Goal: Information Seeking & Learning: Learn about a topic

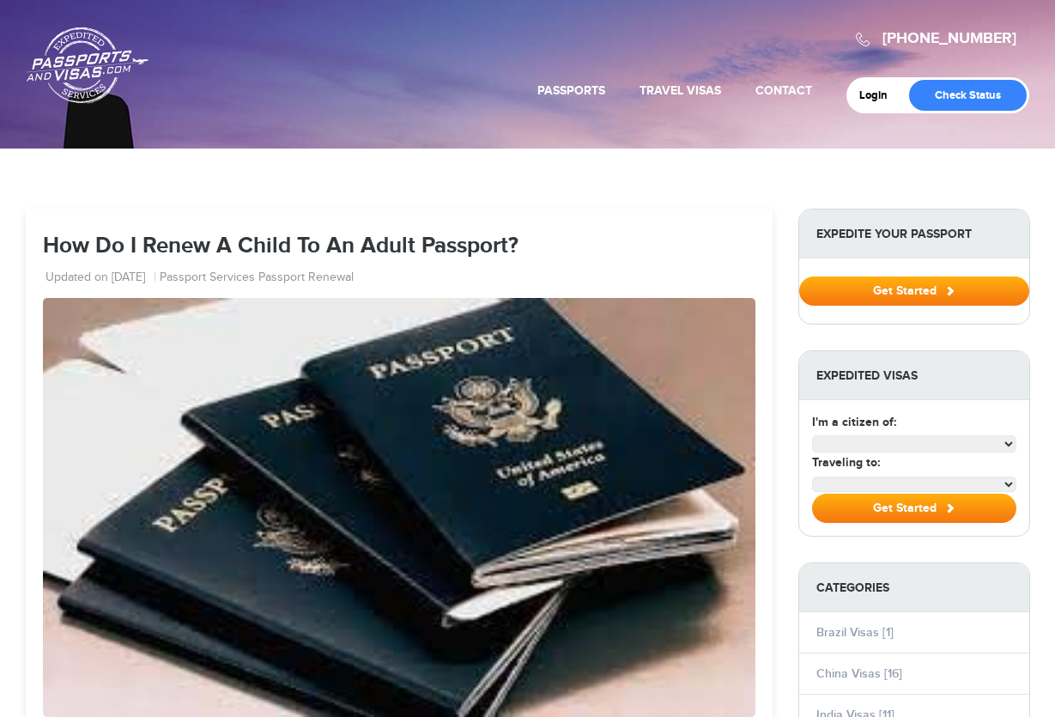
select select "**********"
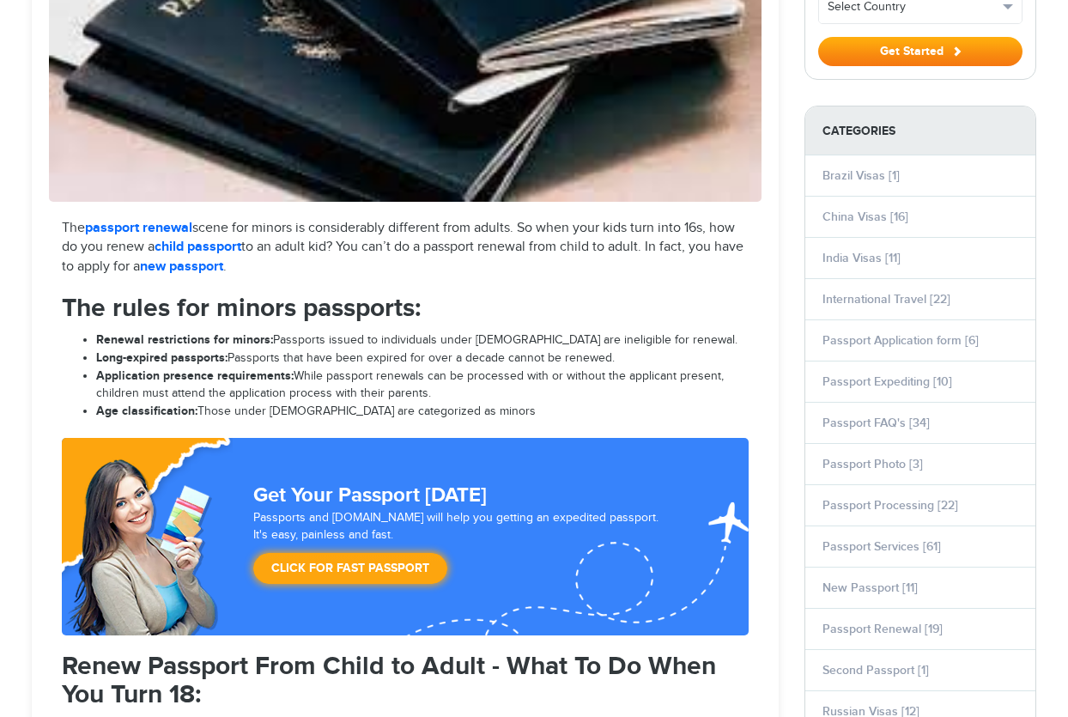
click at [826, 147] on circle "Close dialog" at bounding box center [834, 148] width 28 height 28
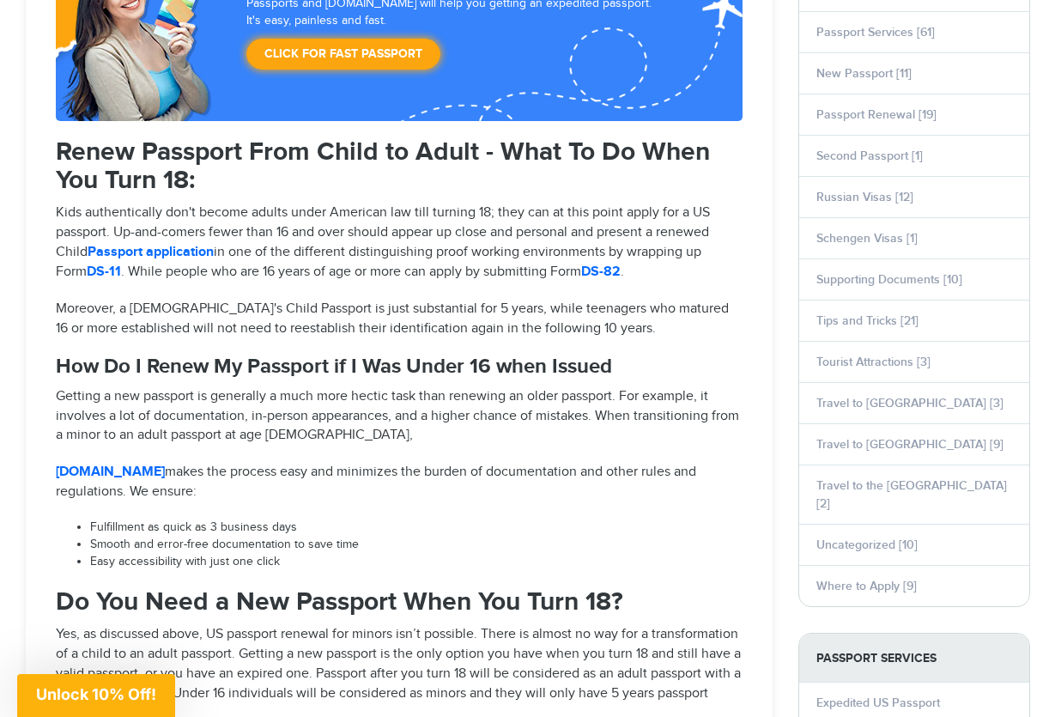
scroll to position [1030, 0]
drag, startPoint x: 51, startPoint y: 392, endPoint x: 234, endPoint y: 400, distance: 183.1
click at [234, 400] on div "The passport renewal scene for minors is considerably different from adults. So…" at bounding box center [399, 708] width 713 height 2008
click at [237, 403] on p "Getting a new passport is generally a much more hectic task than renewing an ol…" at bounding box center [399, 415] width 687 height 59
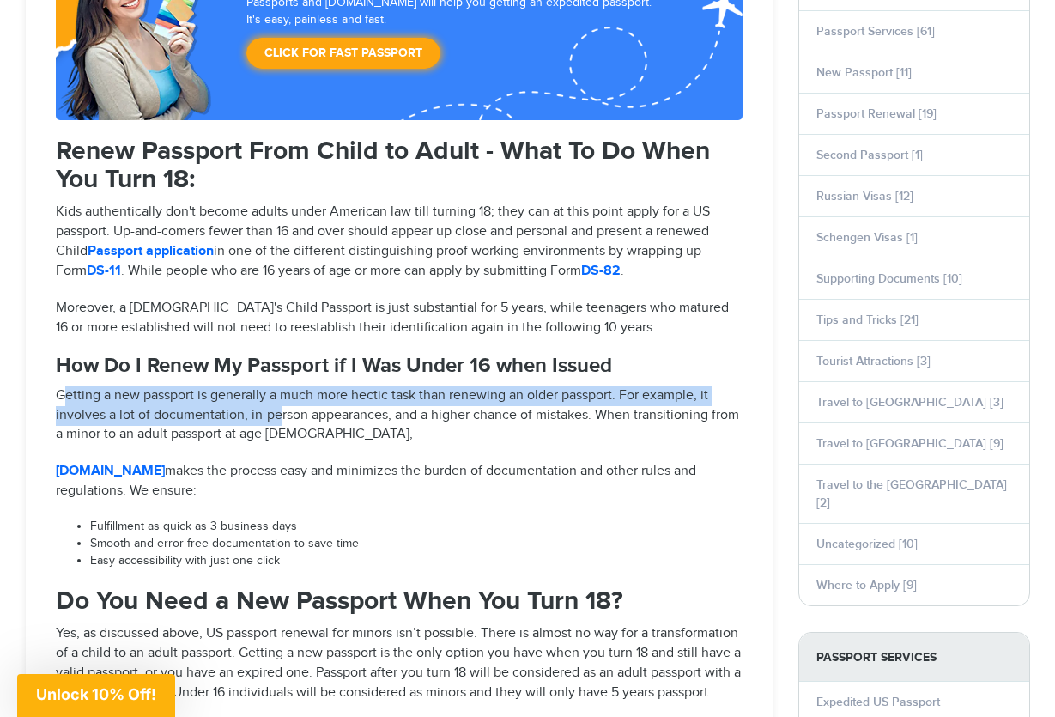
drag, startPoint x: 66, startPoint y: 393, endPoint x: 281, endPoint y: 410, distance: 215.3
click at [281, 410] on p "Getting a new passport is generally a much more hectic task than renewing an ol…" at bounding box center [399, 415] width 687 height 59
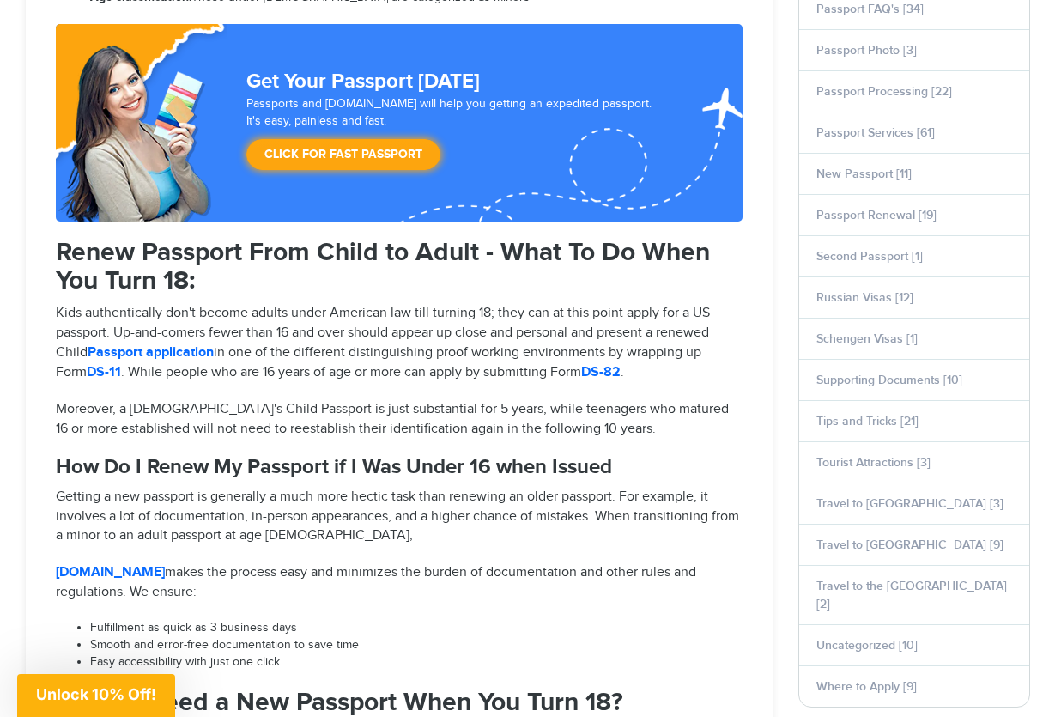
scroll to position [773, 0]
